Goal: Task Accomplishment & Management: Manage account settings

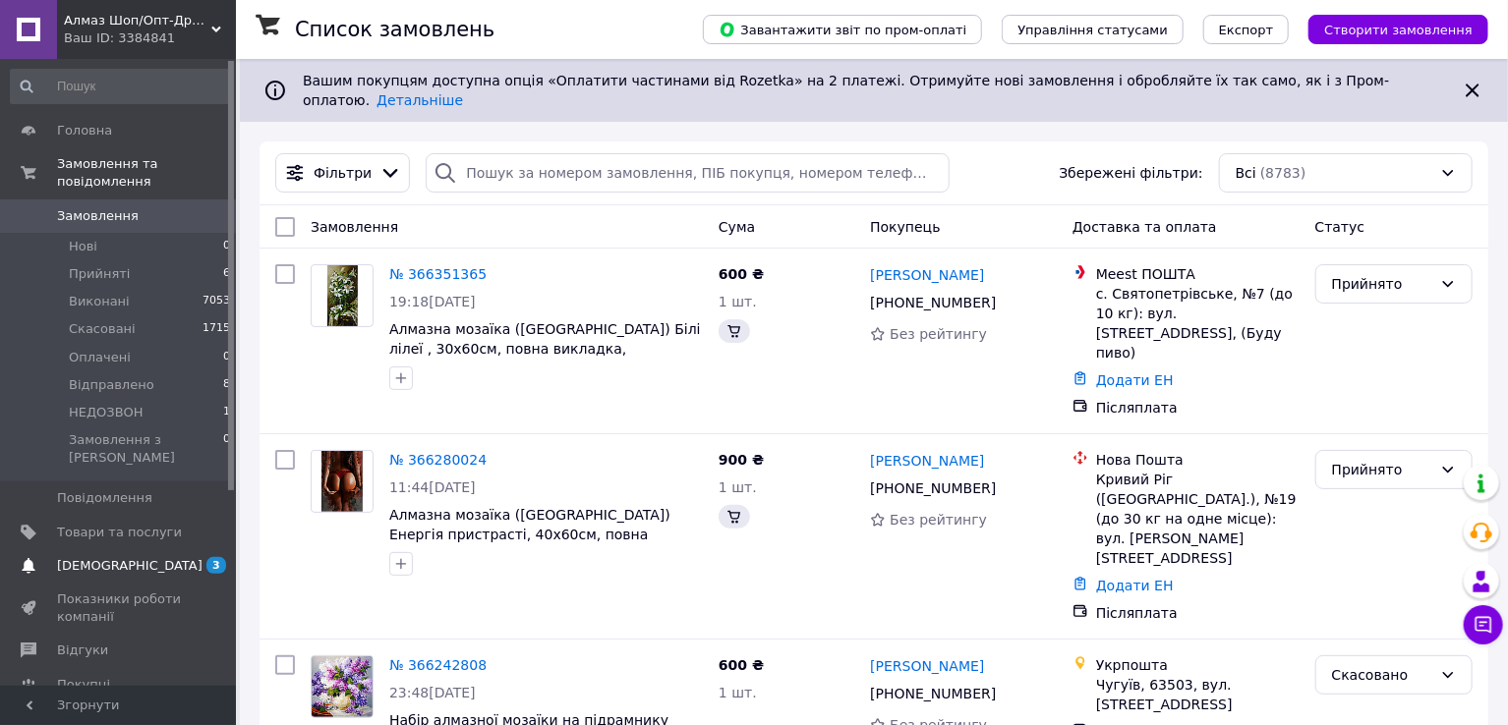
click at [136, 557] on span "[DEMOGRAPHIC_DATA]" at bounding box center [119, 566] width 125 height 18
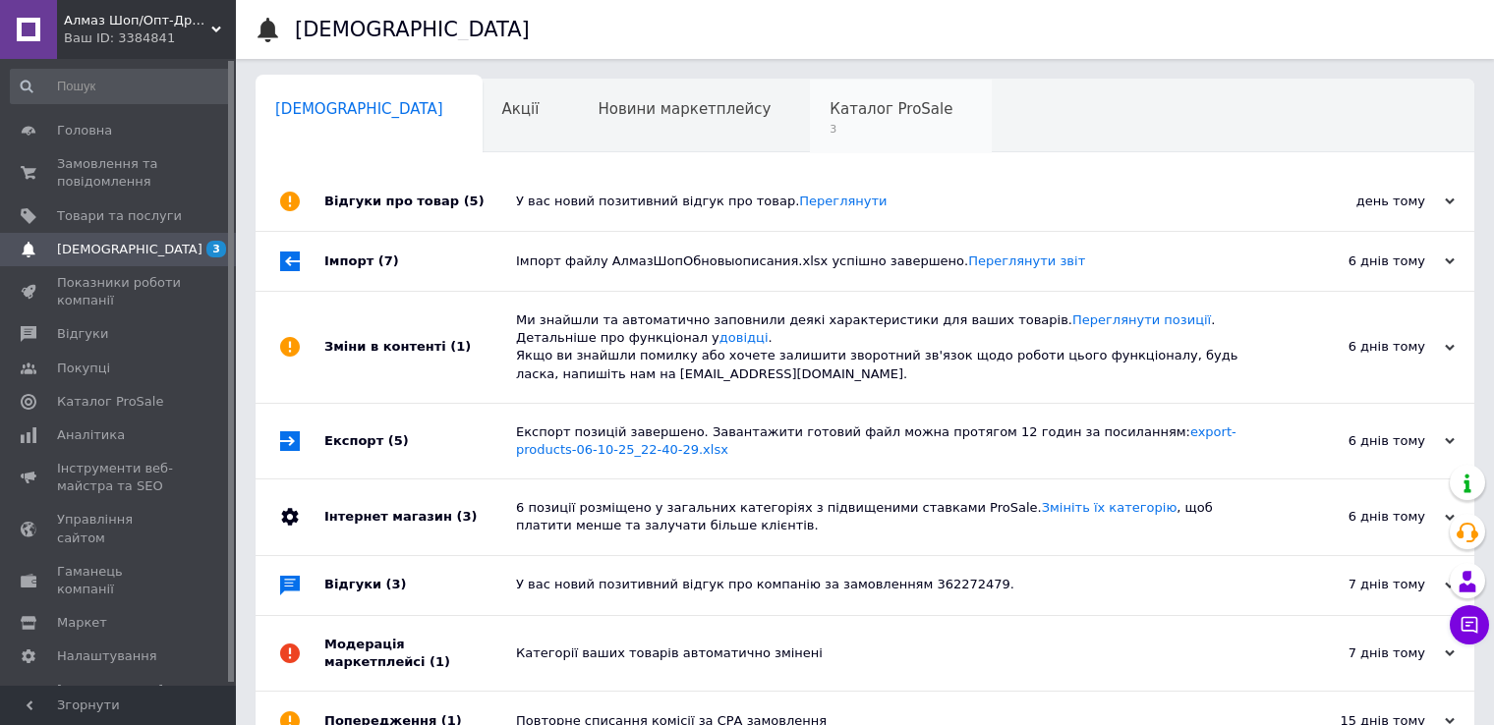
click at [830, 107] on span "Каталог ProSale" at bounding box center [891, 109] width 123 height 18
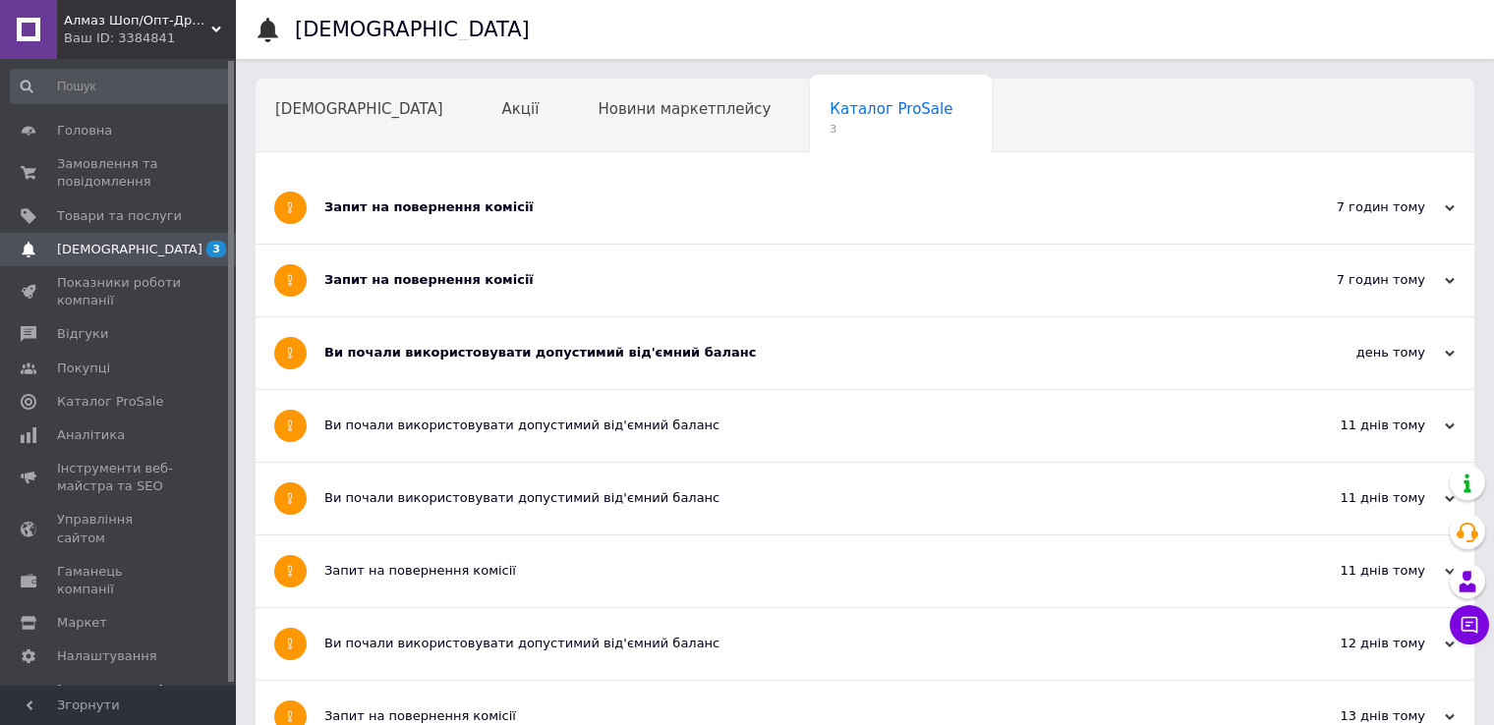
click at [405, 352] on div "Ви почали використовувати допустимий від'ємний баланс" at bounding box center [791, 353] width 934 height 18
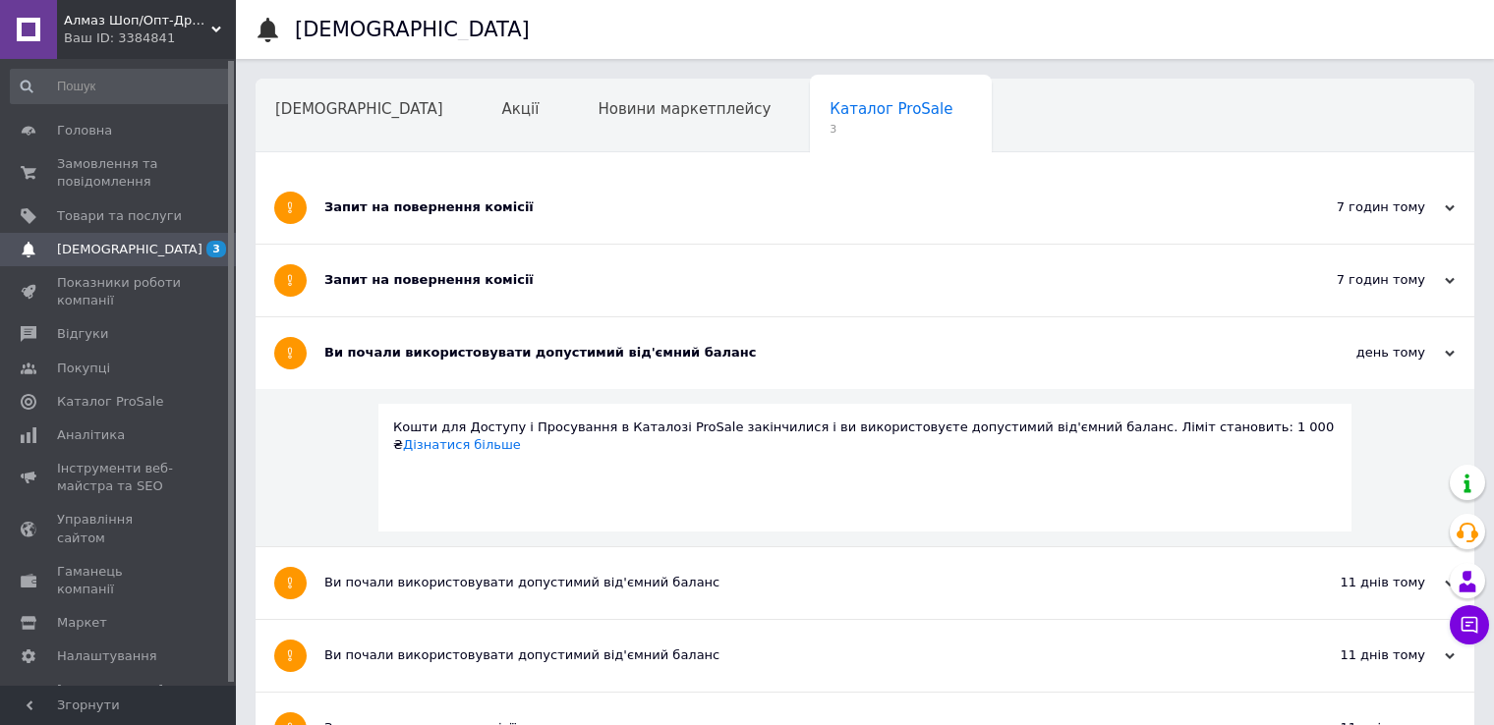
click at [386, 274] on div "Запит на повернення комісії" at bounding box center [791, 280] width 934 height 18
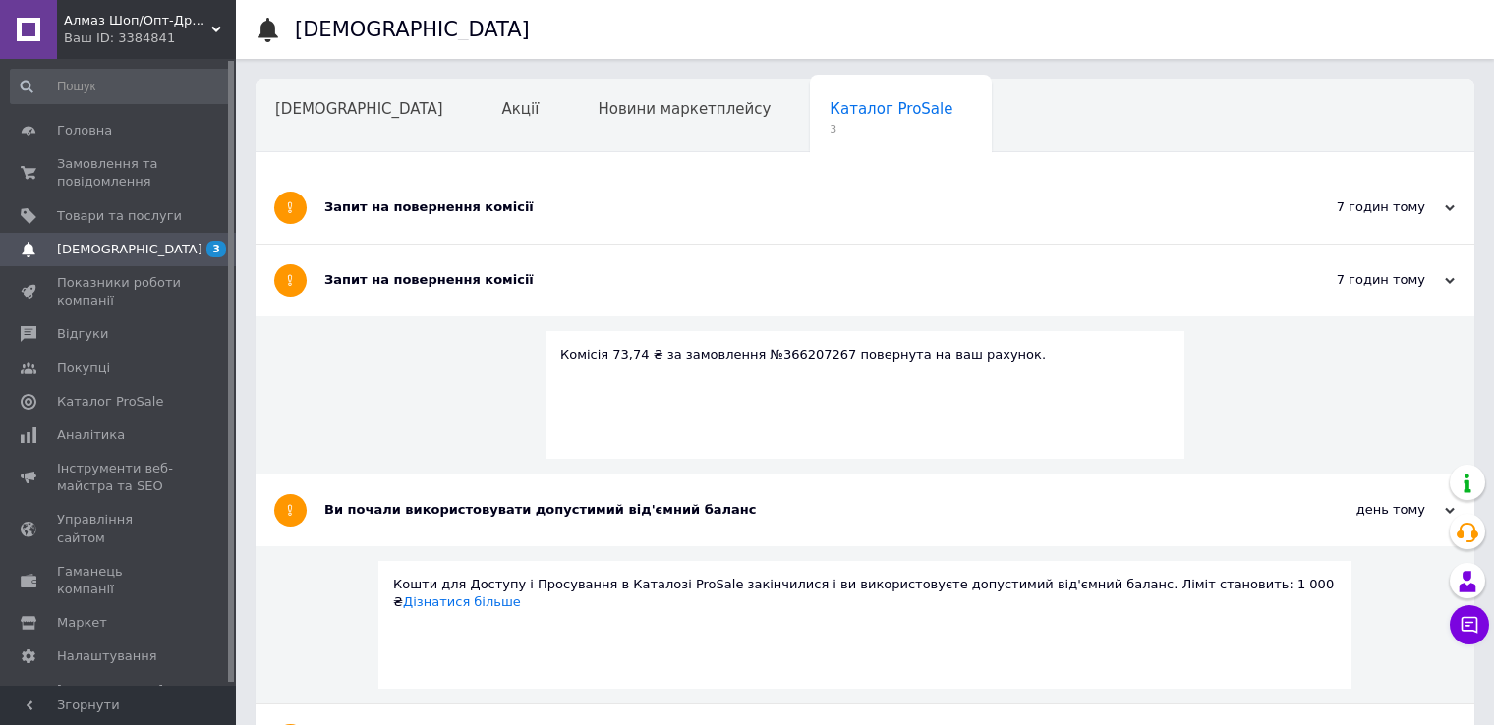
click at [418, 208] on div "Запит на повернення комісії" at bounding box center [791, 208] width 934 height 18
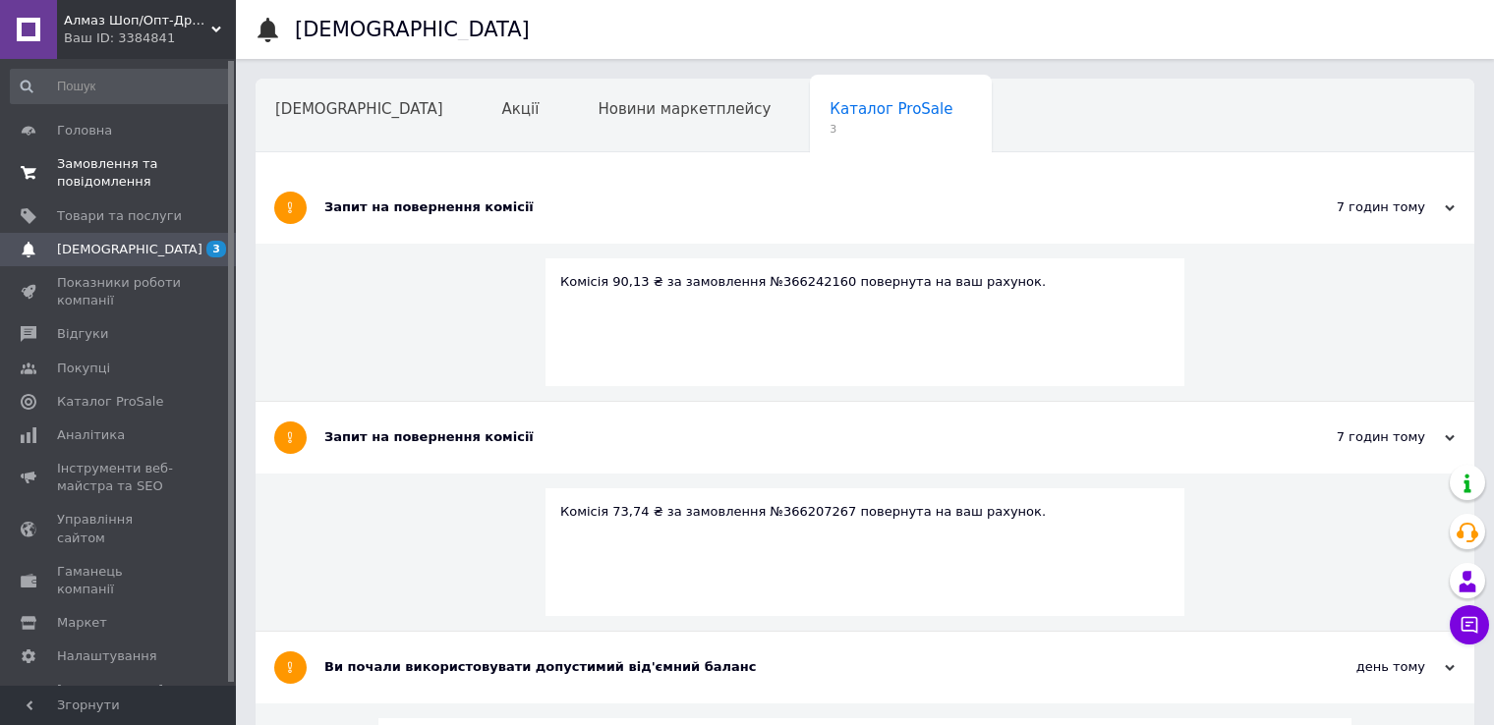
click at [88, 173] on span "Замовлення та повідомлення" at bounding box center [119, 172] width 125 height 35
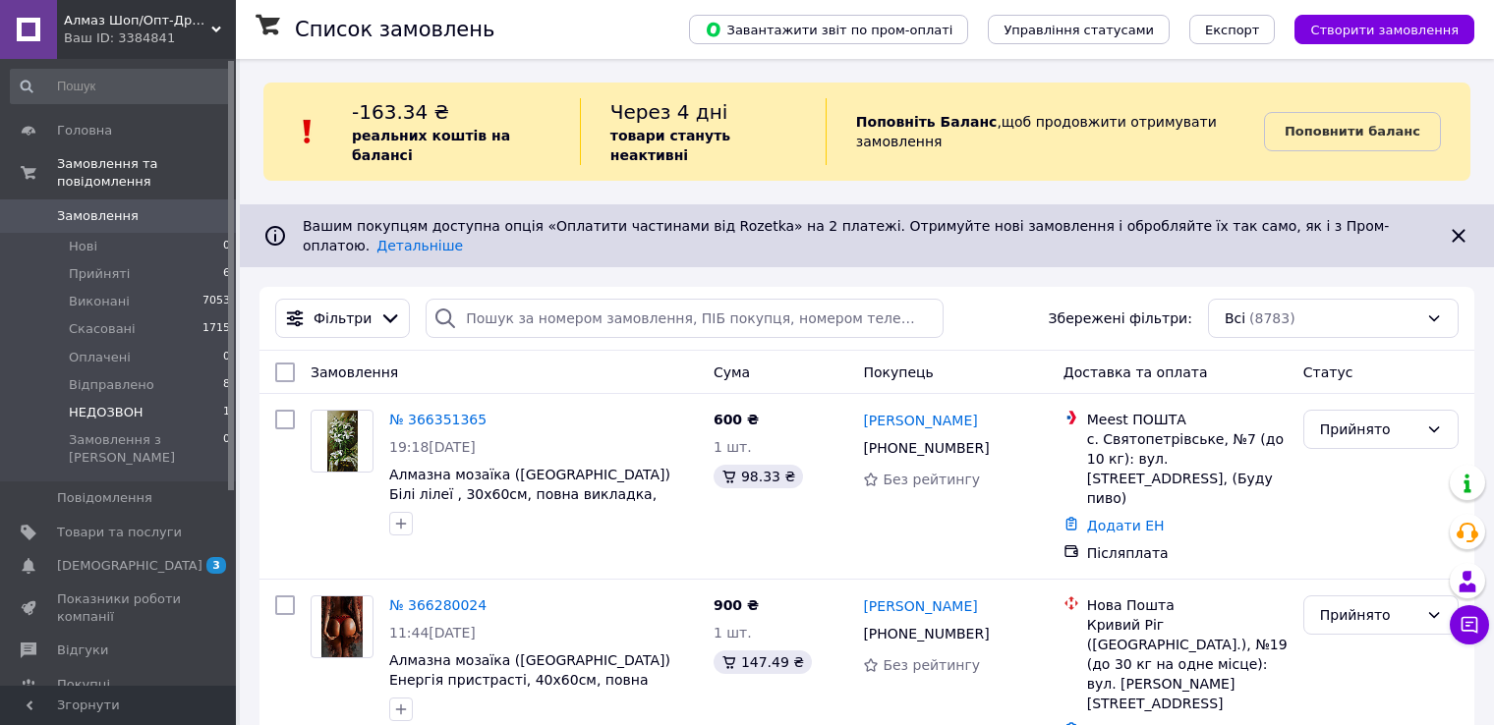
click at [145, 399] on li "НЕДОЗВОН 1" at bounding box center [121, 413] width 242 height 28
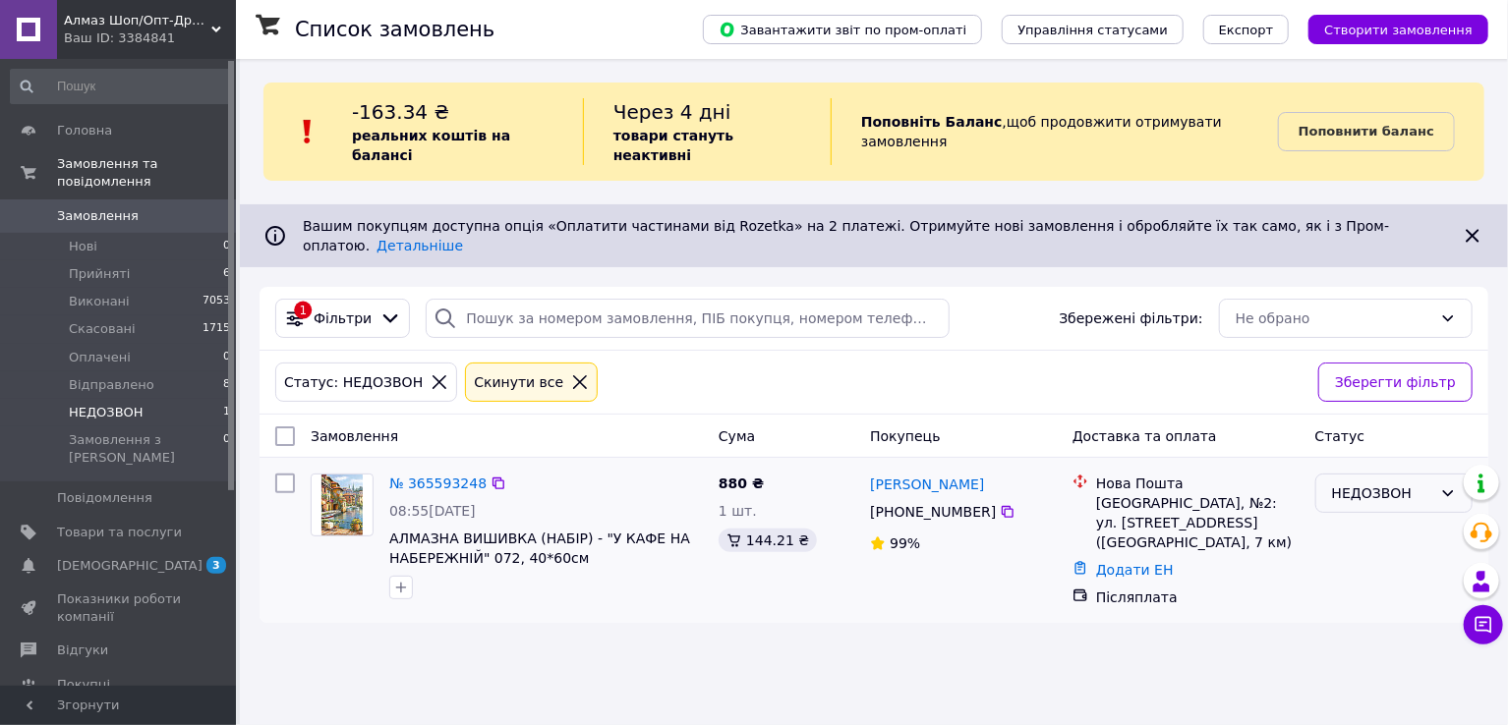
click at [1351, 483] on div "НЕДОЗВОН" at bounding box center [1382, 494] width 100 height 22
drag, startPoint x: 1367, startPoint y: 502, endPoint x: 1357, endPoint y: 504, distance: 10.0
click at [1366, 502] on li "Прийнято" at bounding box center [1393, 500] width 155 height 35
click at [100, 207] on span "Замовлення" at bounding box center [98, 216] width 82 height 18
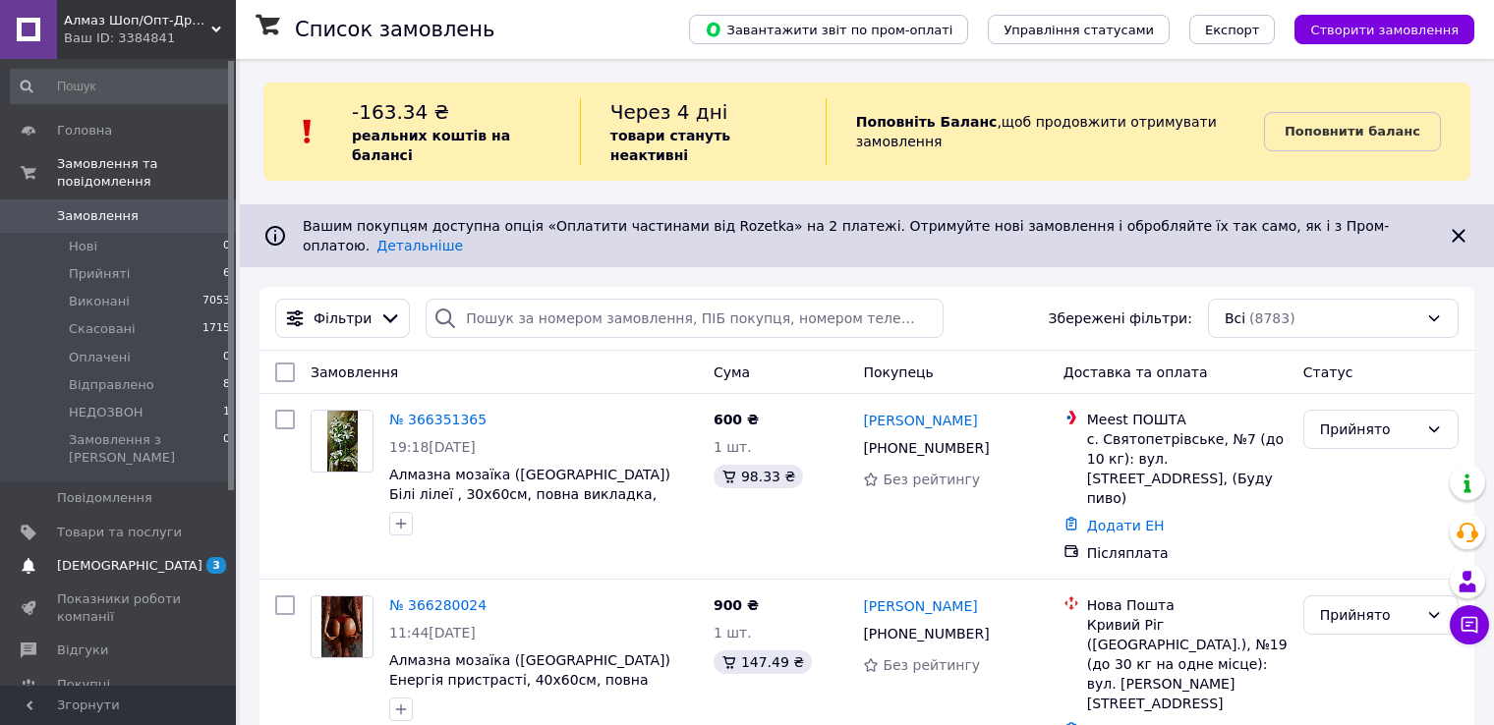
click at [139, 557] on span "[DEMOGRAPHIC_DATA]" at bounding box center [119, 566] width 125 height 18
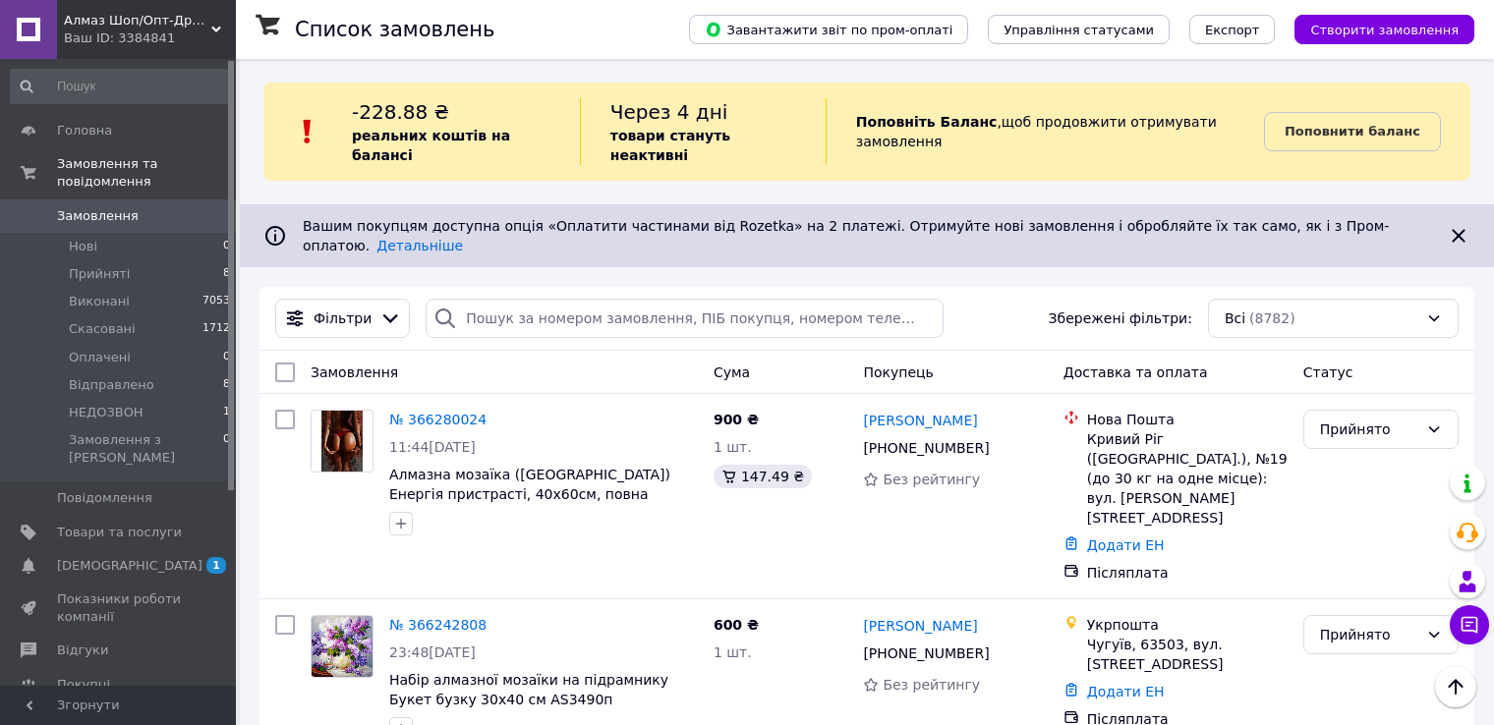
scroll to position [885, 0]
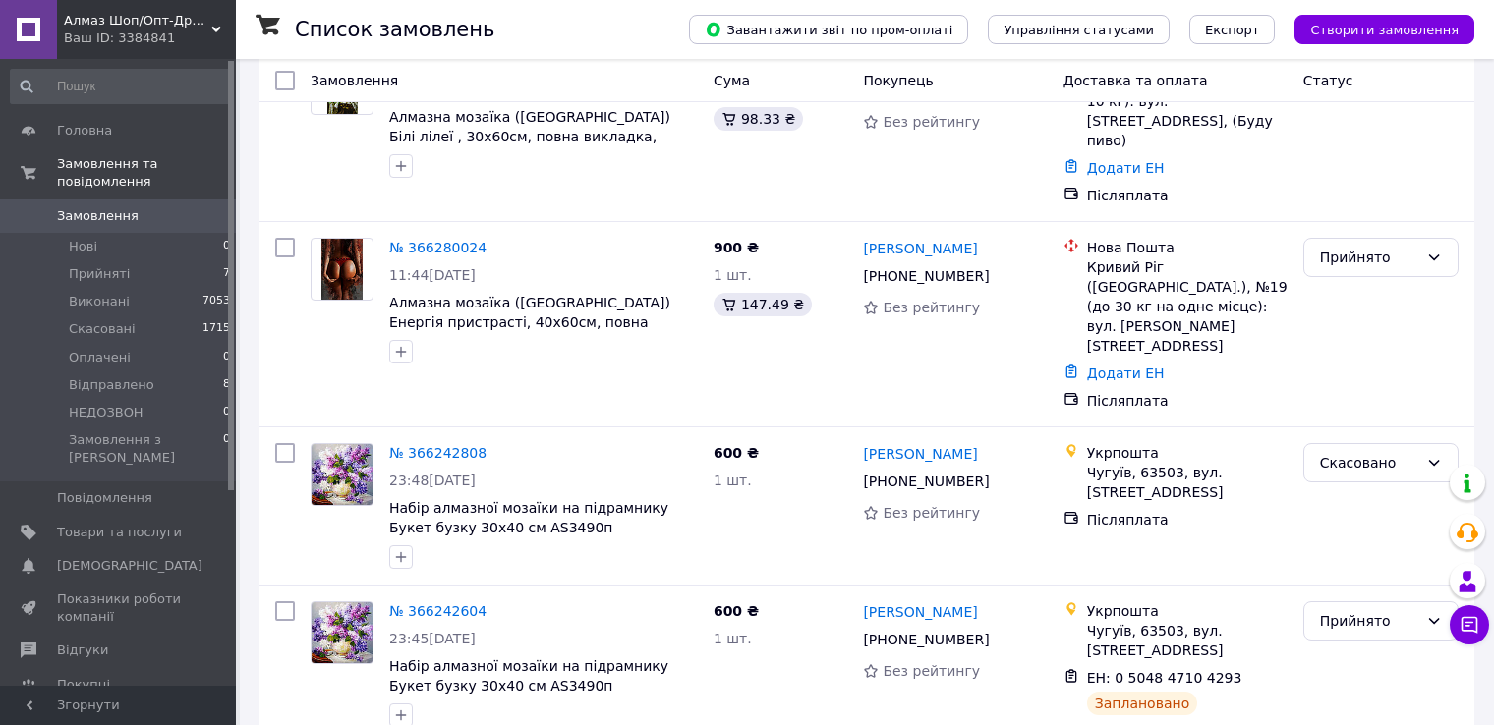
scroll to position [393, 0]
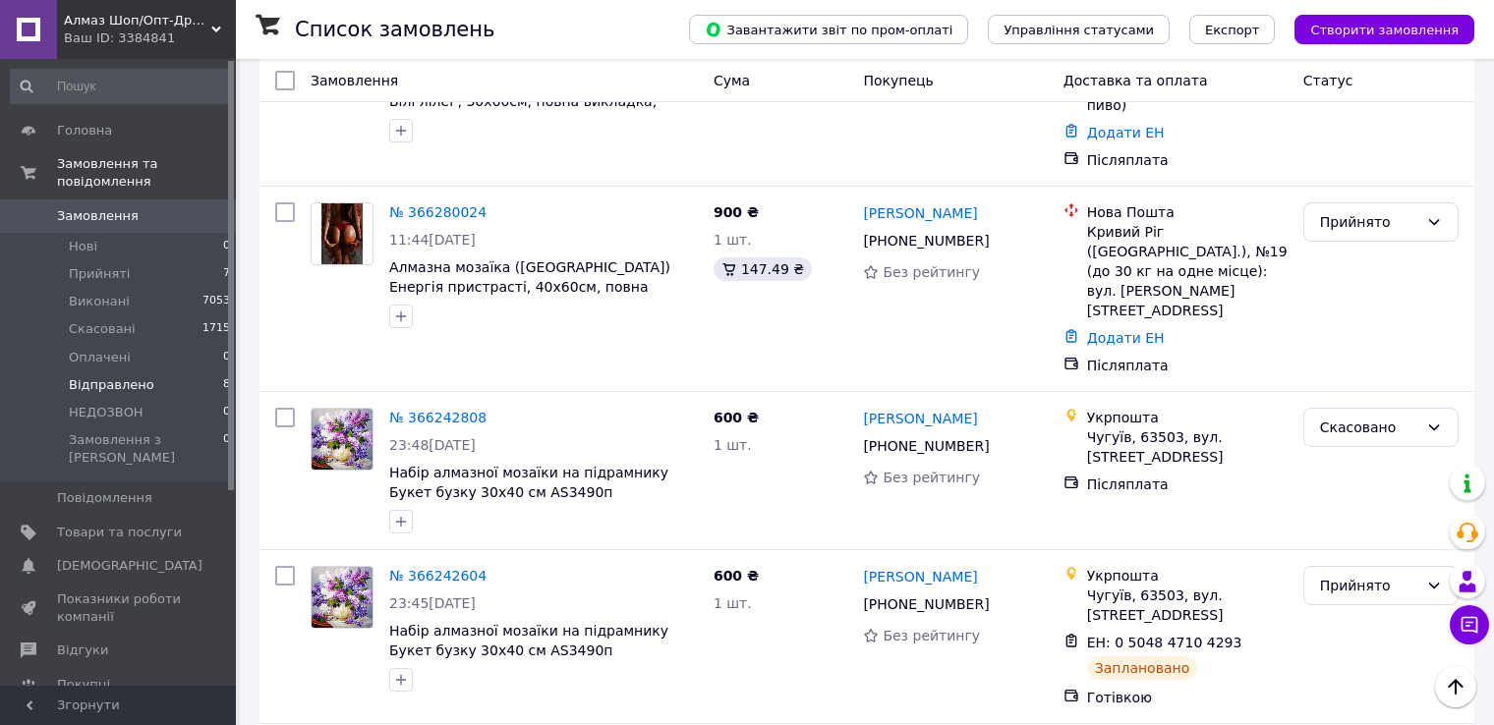
click at [137, 376] on span "Відправлено" at bounding box center [112, 385] width 86 height 18
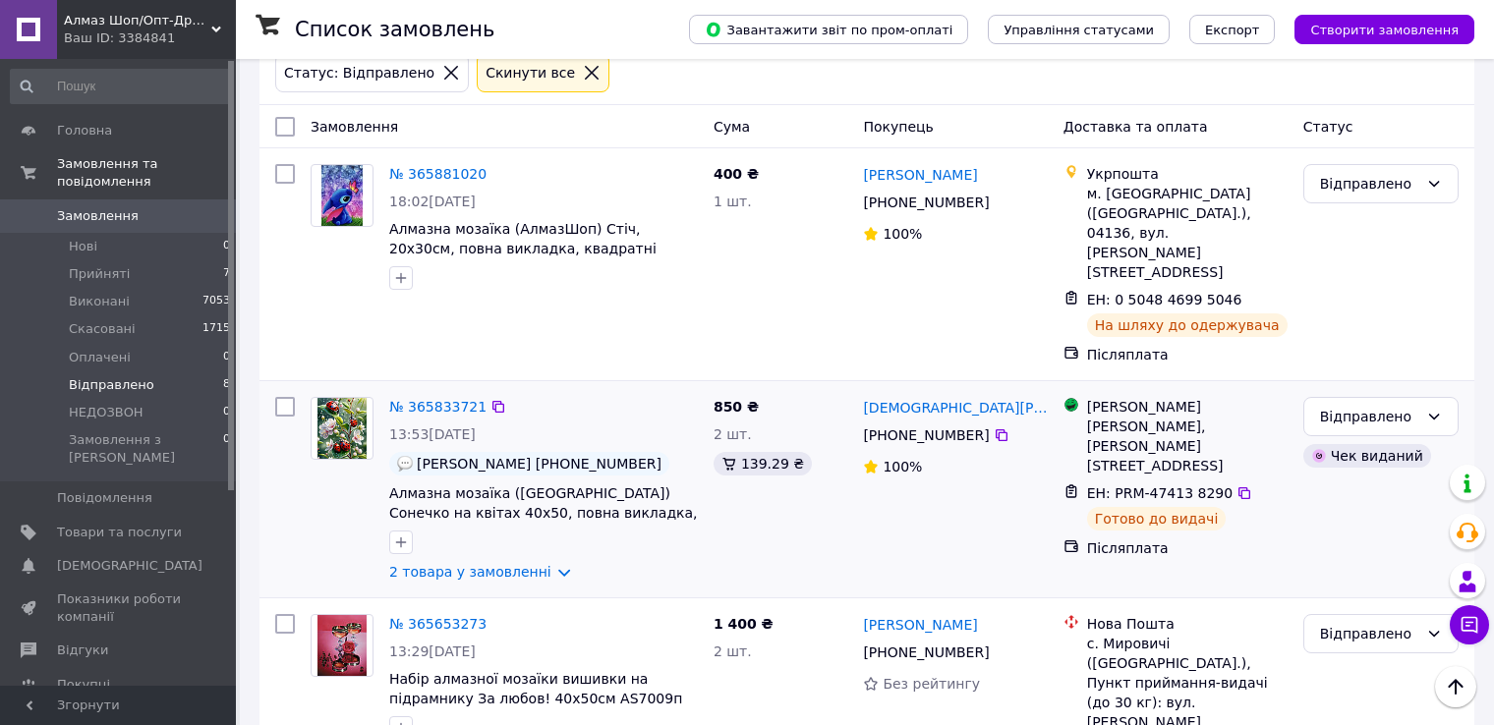
scroll to position [393, 0]
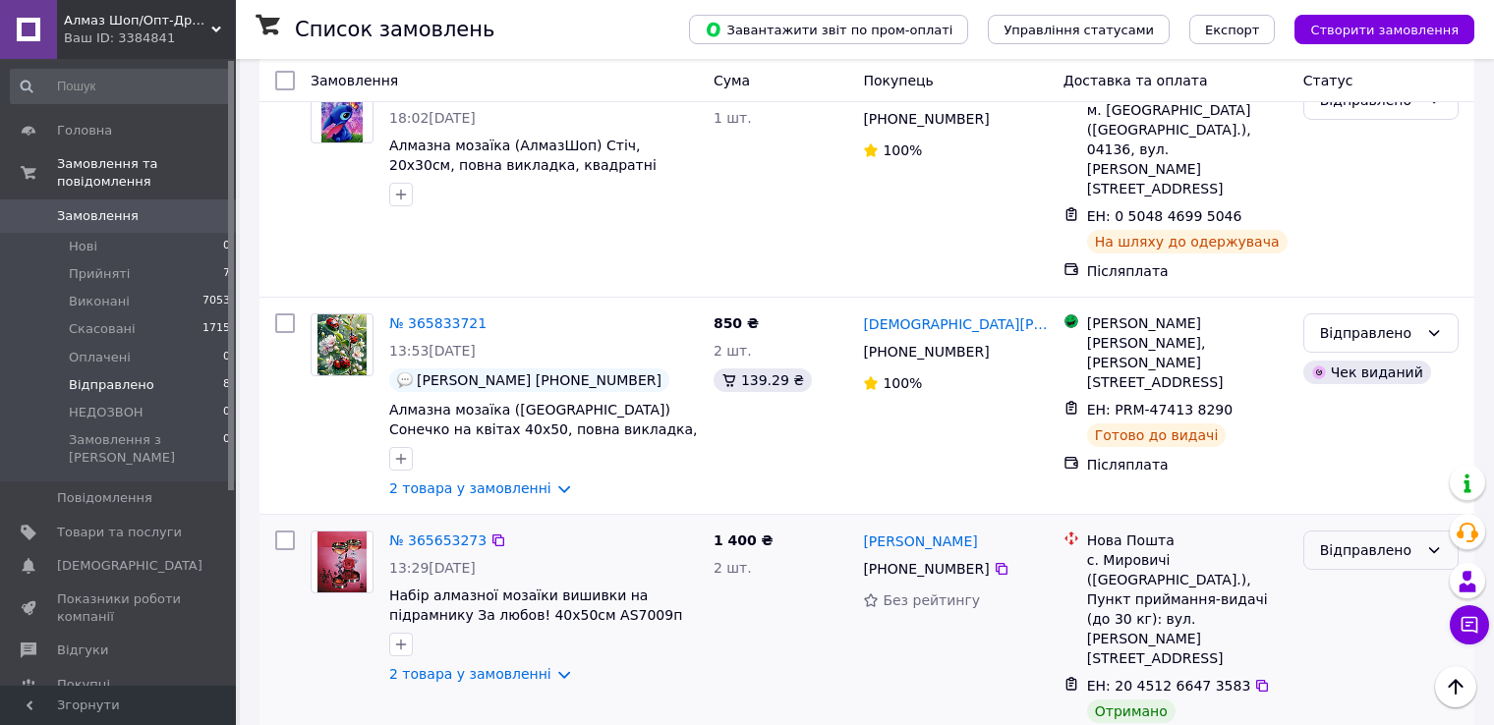
click at [1326, 540] on div "Відправлено" at bounding box center [1369, 551] width 98 height 22
click at [1346, 534] on li "Виконано" at bounding box center [1380, 536] width 153 height 35
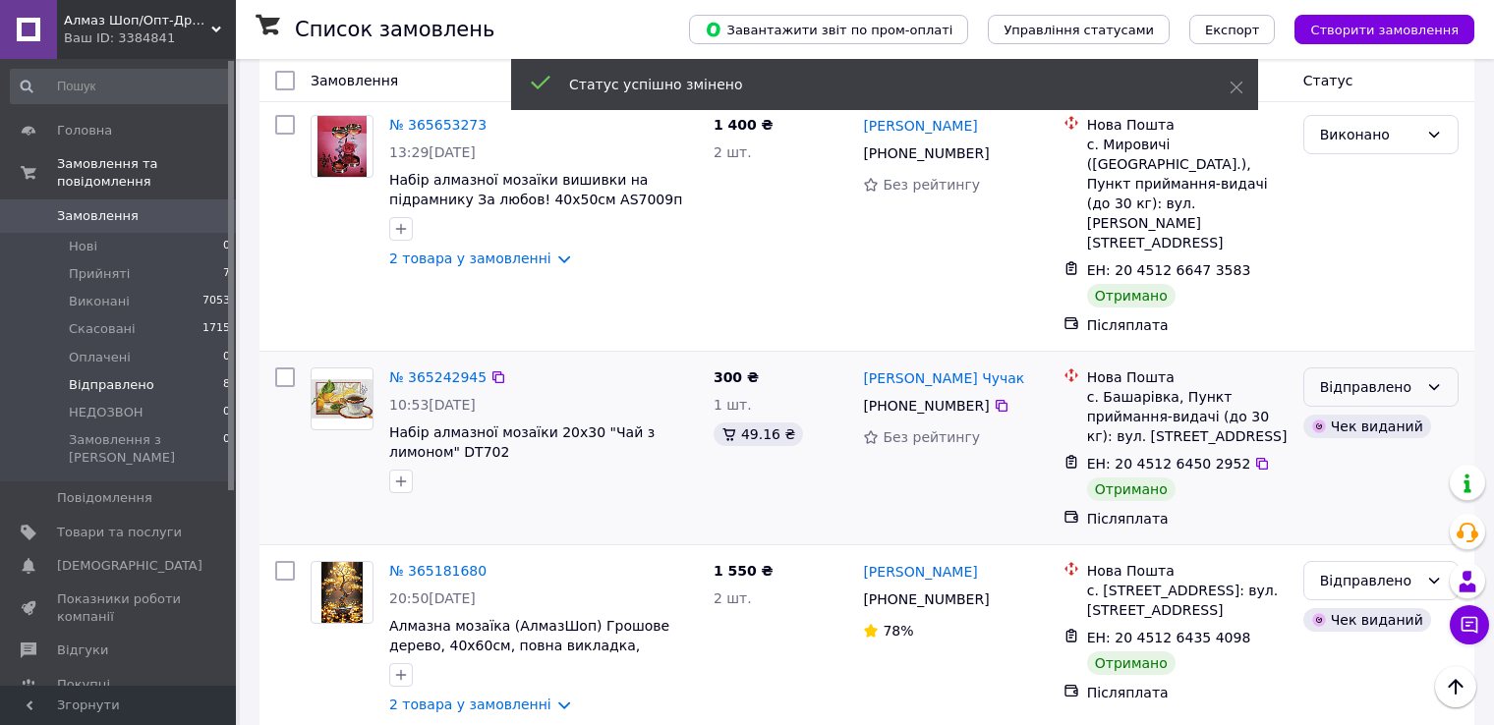
scroll to position [786, 0]
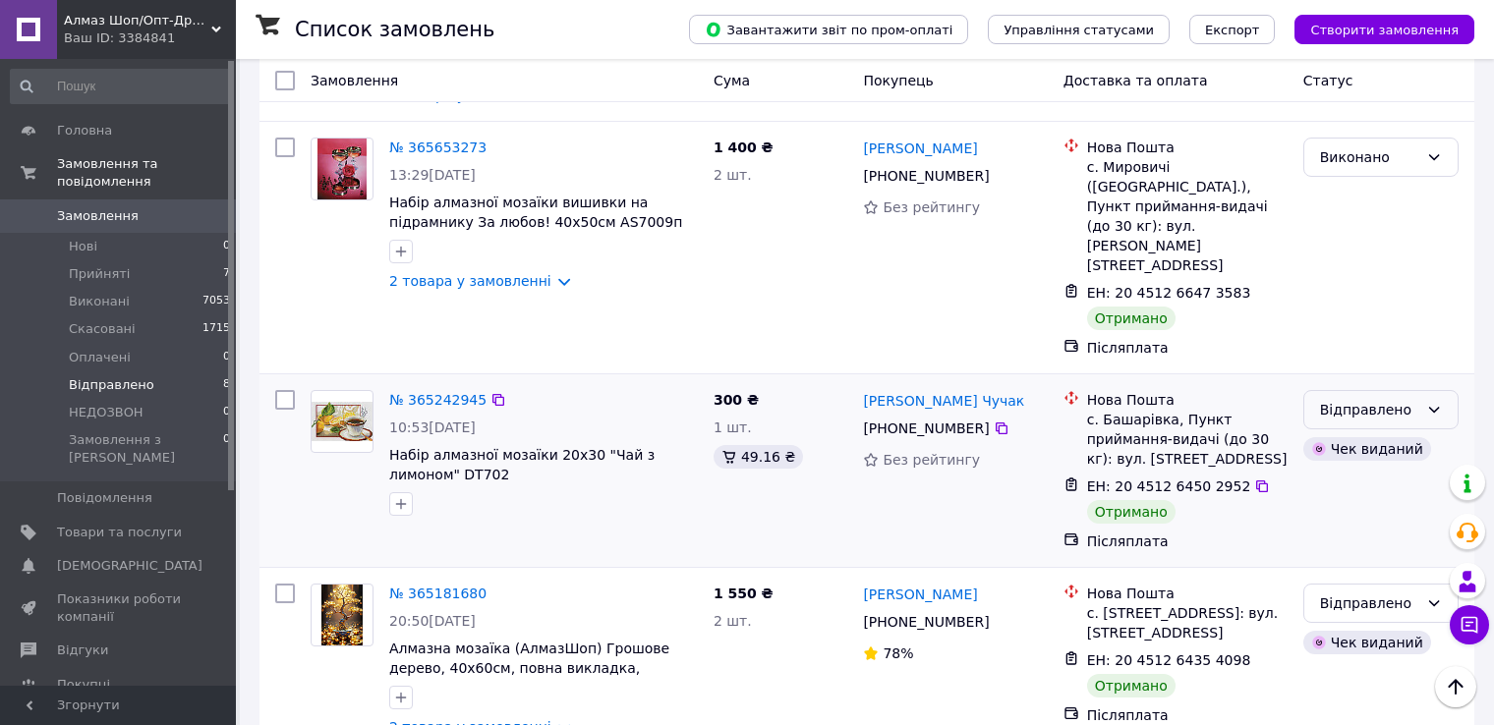
click at [1395, 399] on div "Відправлено" at bounding box center [1369, 410] width 98 height 22
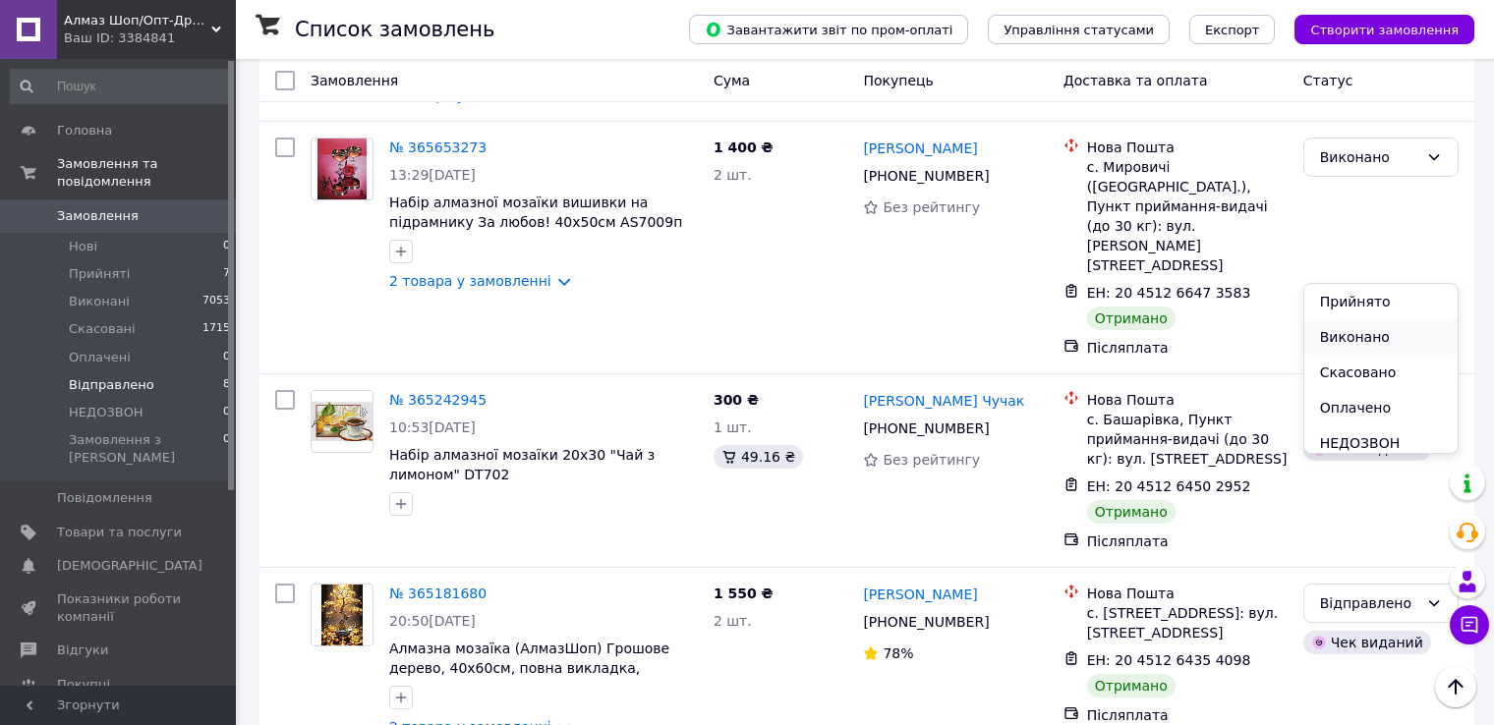
click at [1351, 333] on li "Виконано" at bounding box center [1380, 336] width 153 height 35
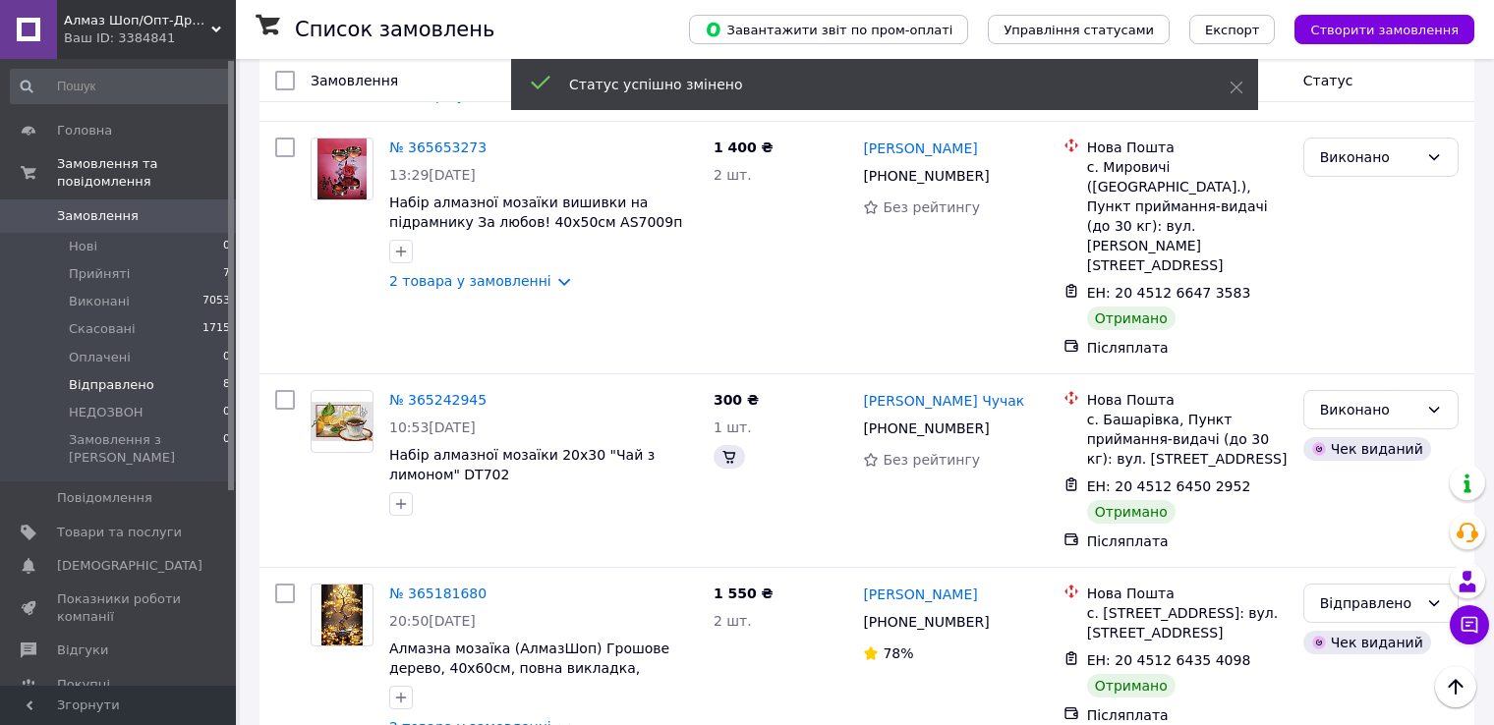
click at [1366, 593] on div "Відправлено" at bounding box center [1369, 604] width 98 height 22
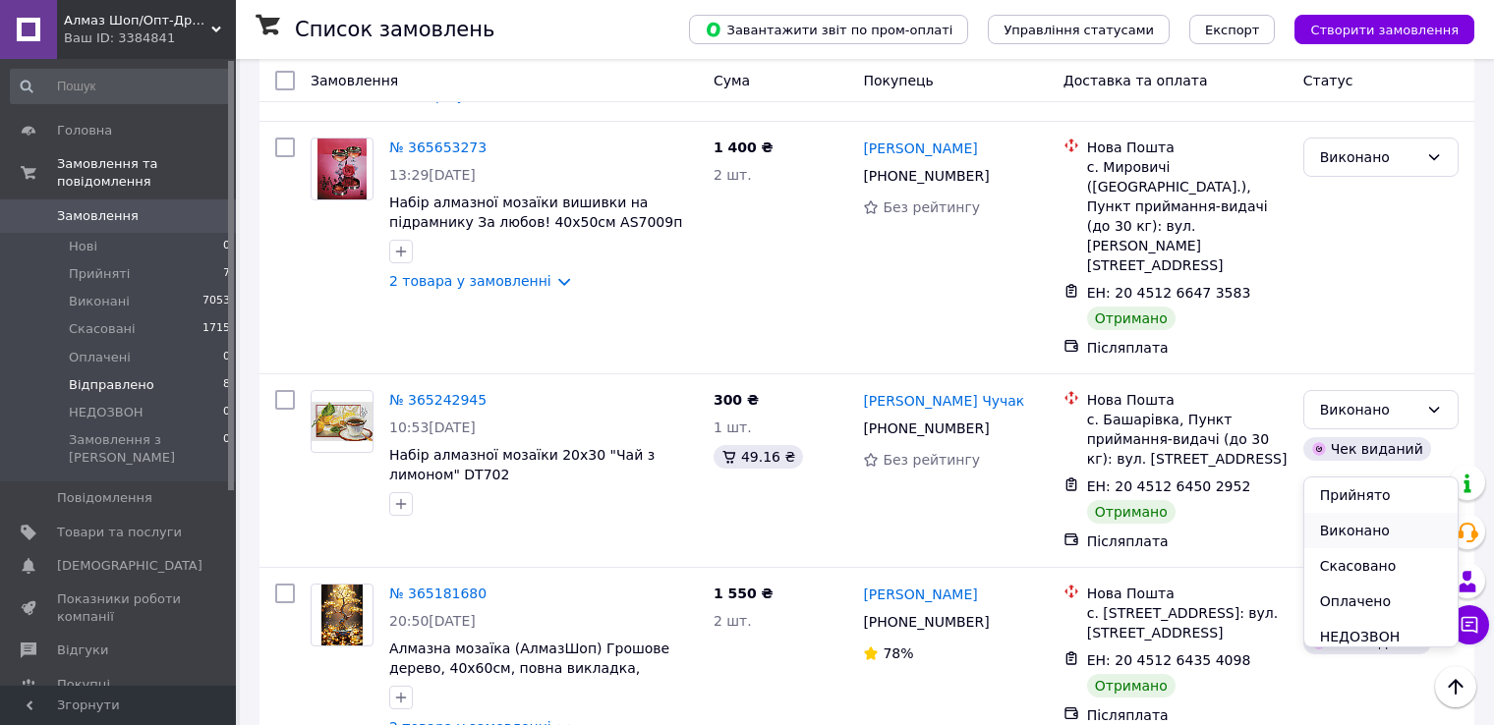
click at [1348, 534] on li "Виконано" at bounding box center [1380, 530] width 153 height 35
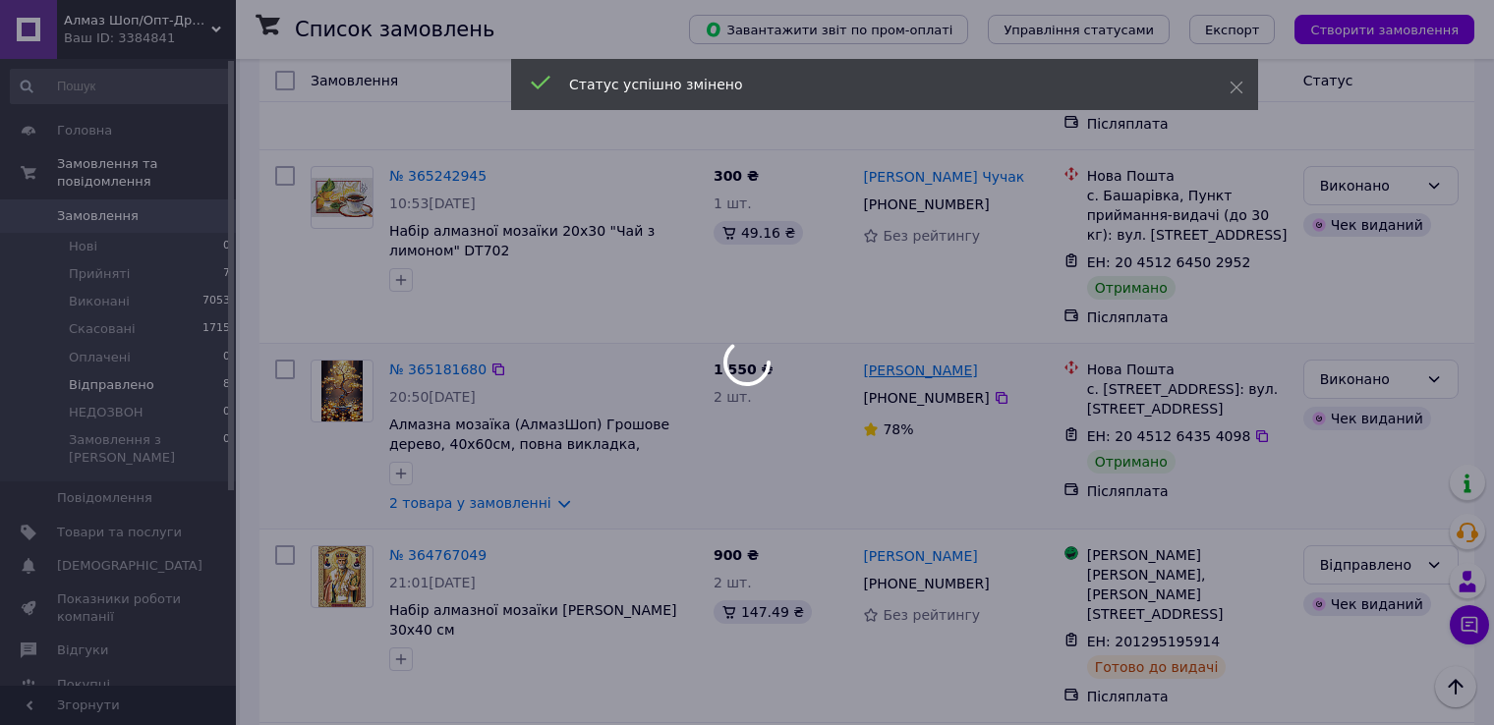
scroll to position [1081, 0]
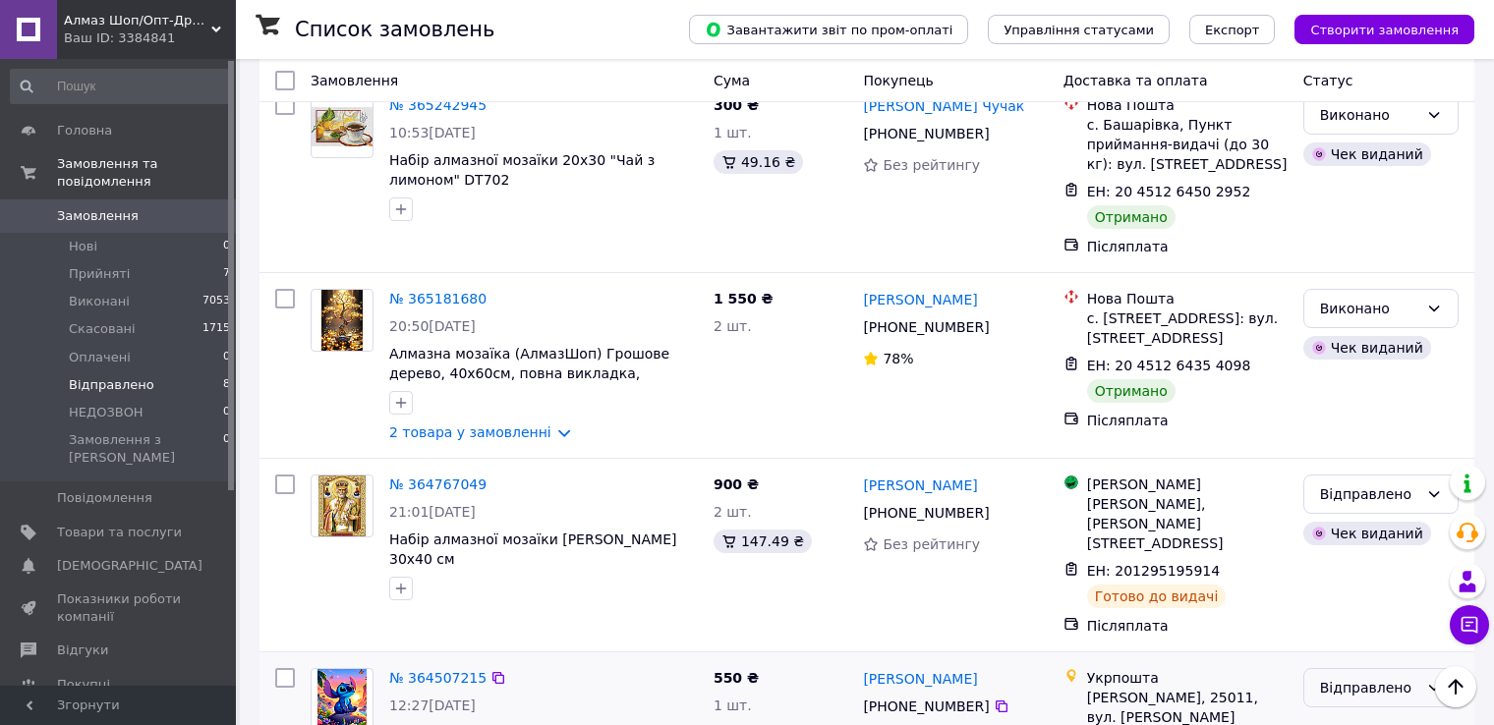
click at [1353, 677] on div "Відправлено" at bounding box center [1369, 688] width 98 height 22
click at [1348, 597] on li "Виконано" at bounding box center [1380, 597] width 153 height 35
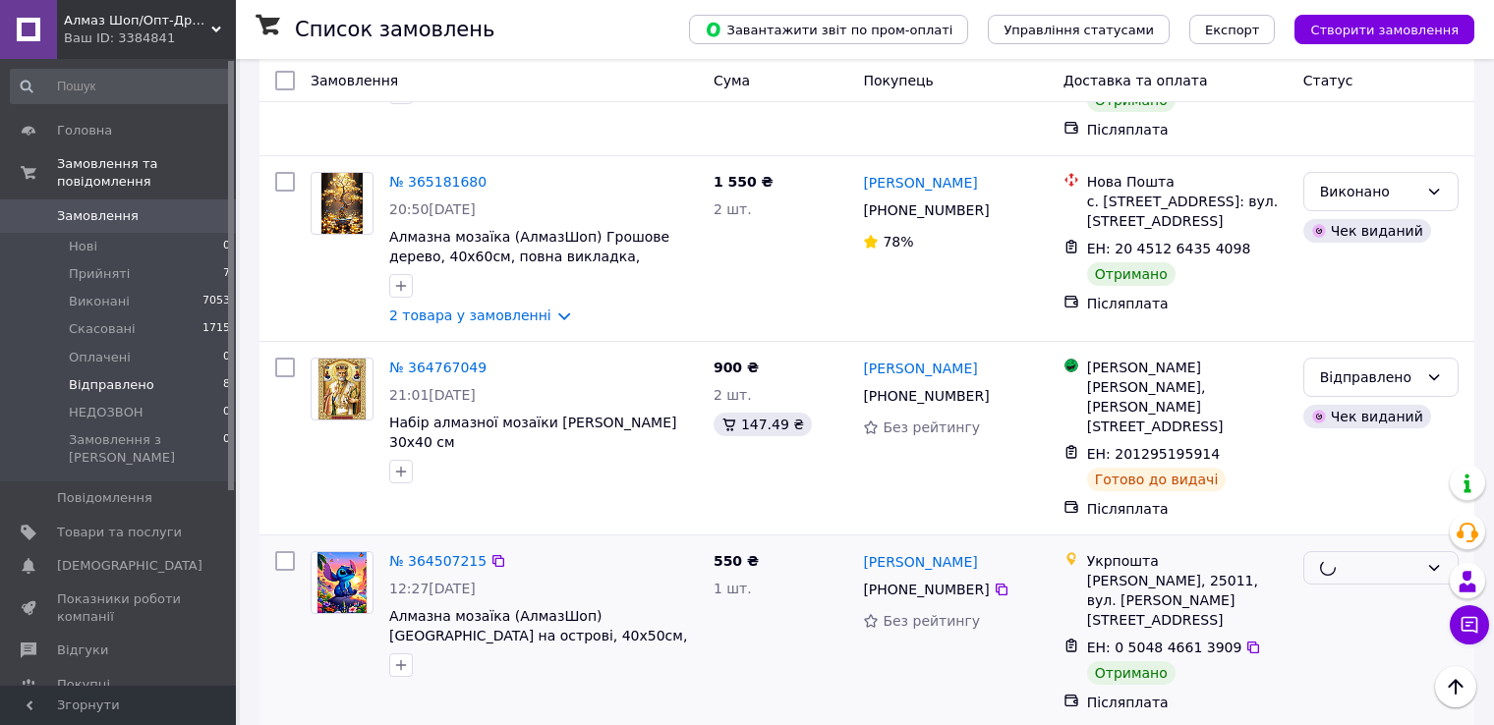
scroll to position [1227, 0]
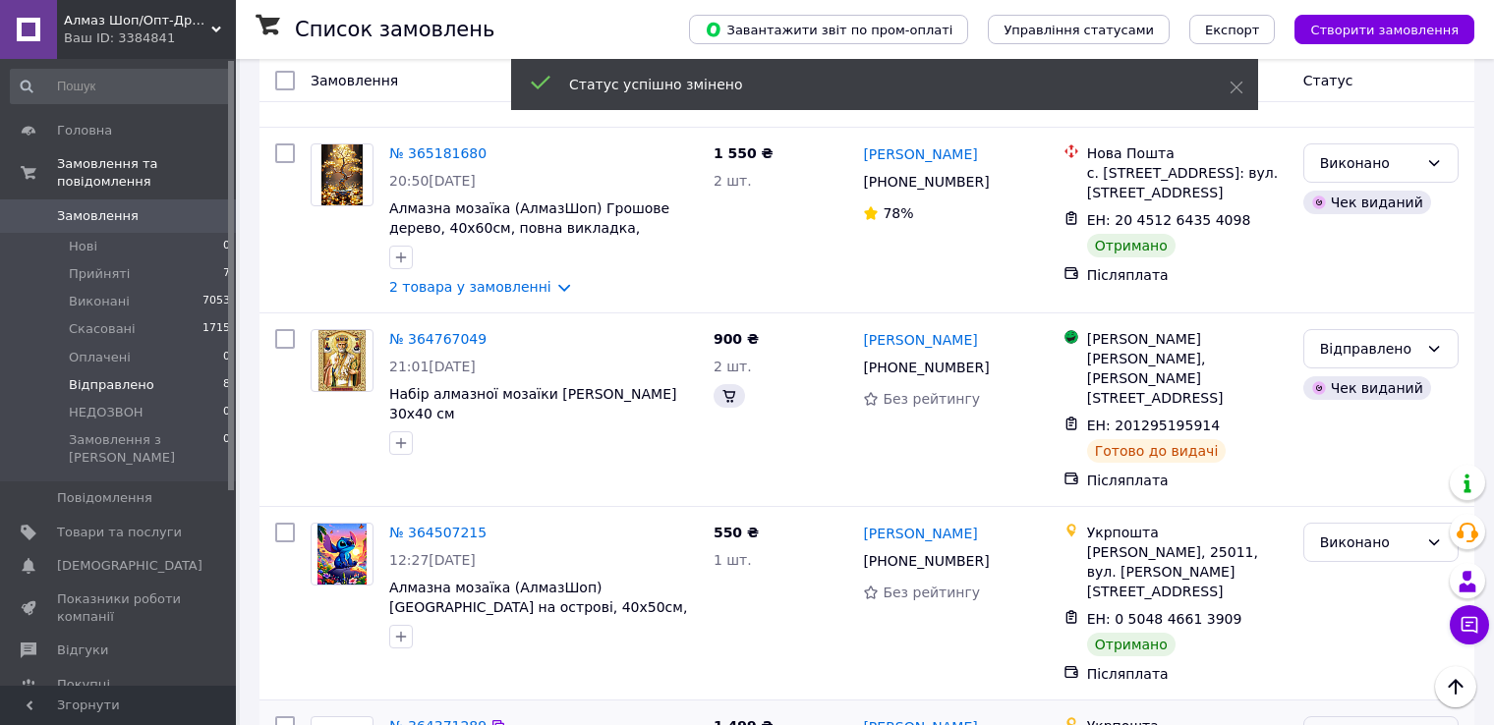
click at [1379, 724] on div "Відправлено" at bounding box center [1369, 736] width 98 height 22
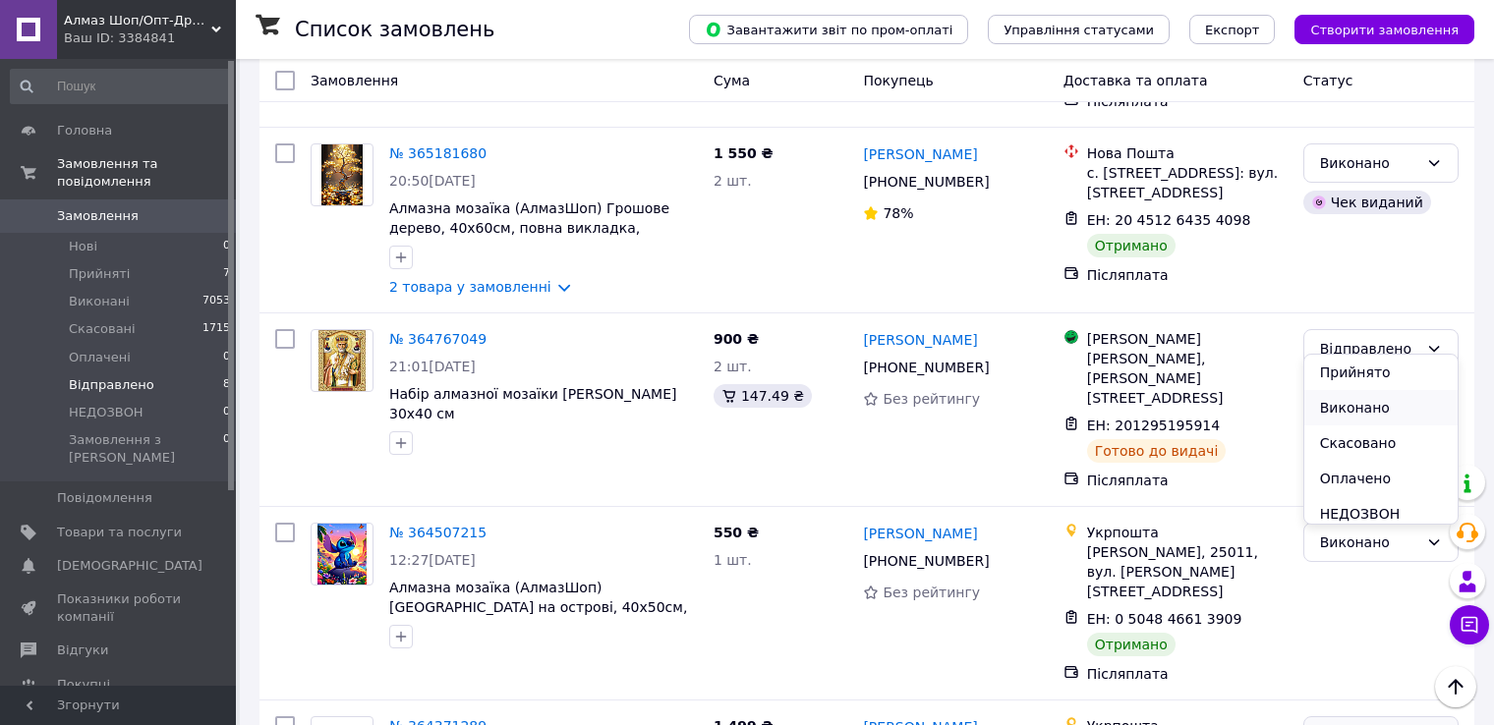
click at [1326, 404] on li "Виконано" at bounding box center [1380, 407] width 153 height 35
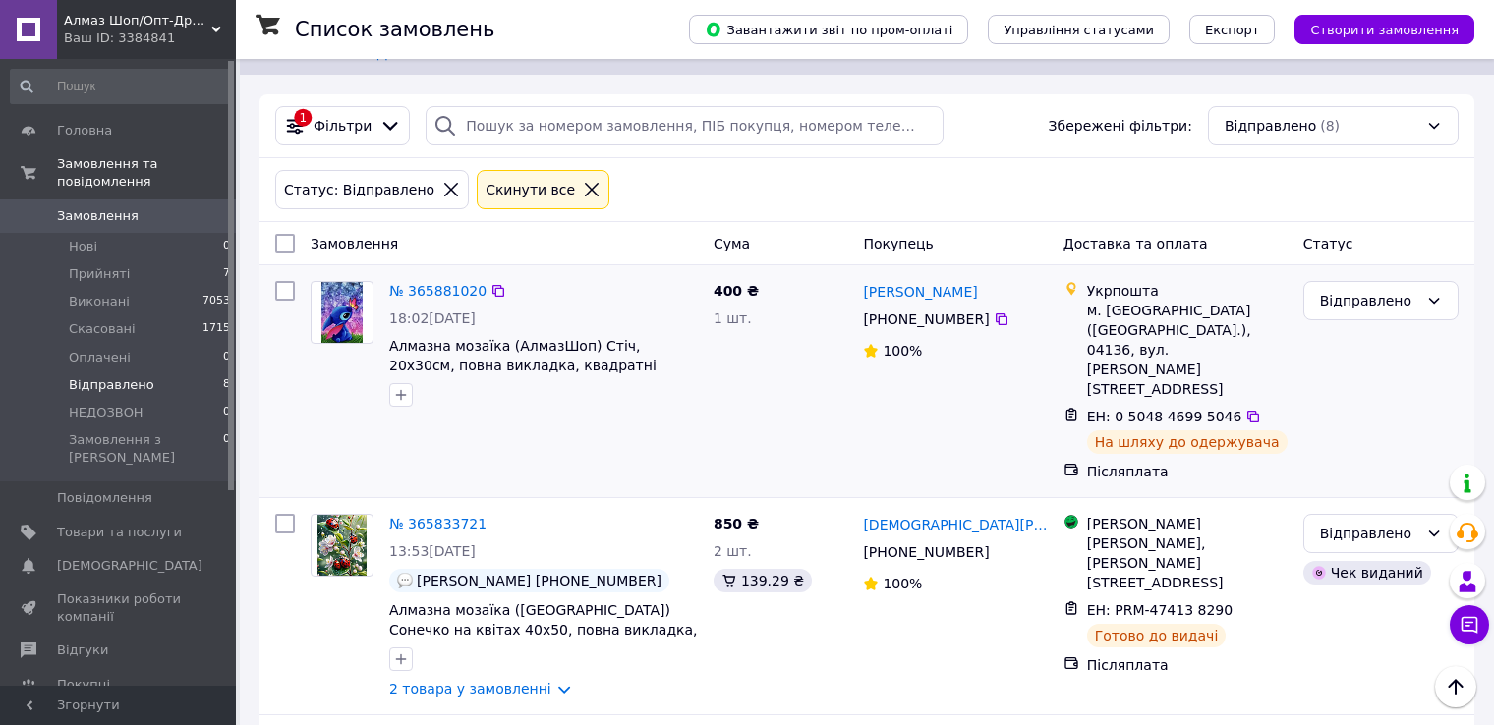
scroll to position [47, 0]
